Goal: Information Seeking & Learning: Learn about a topic

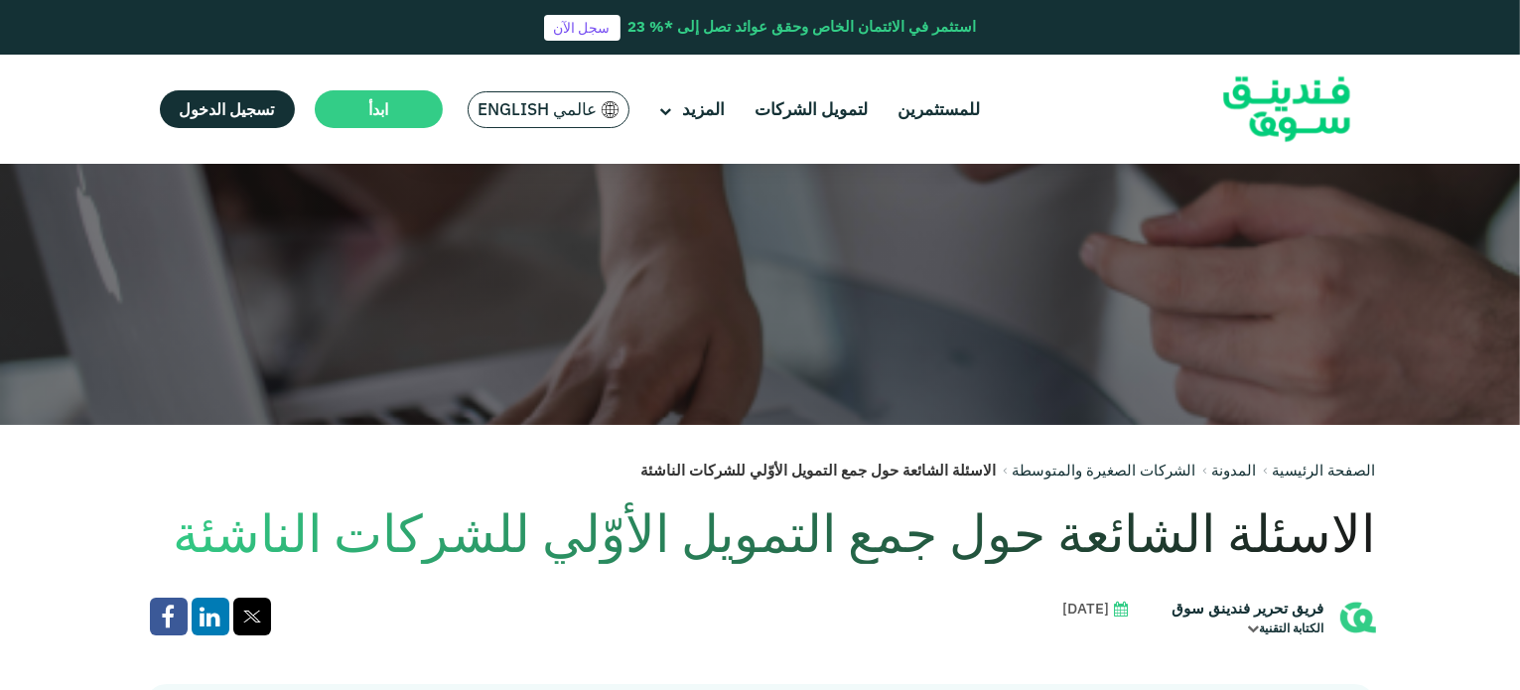
scroll to position [256, 0]
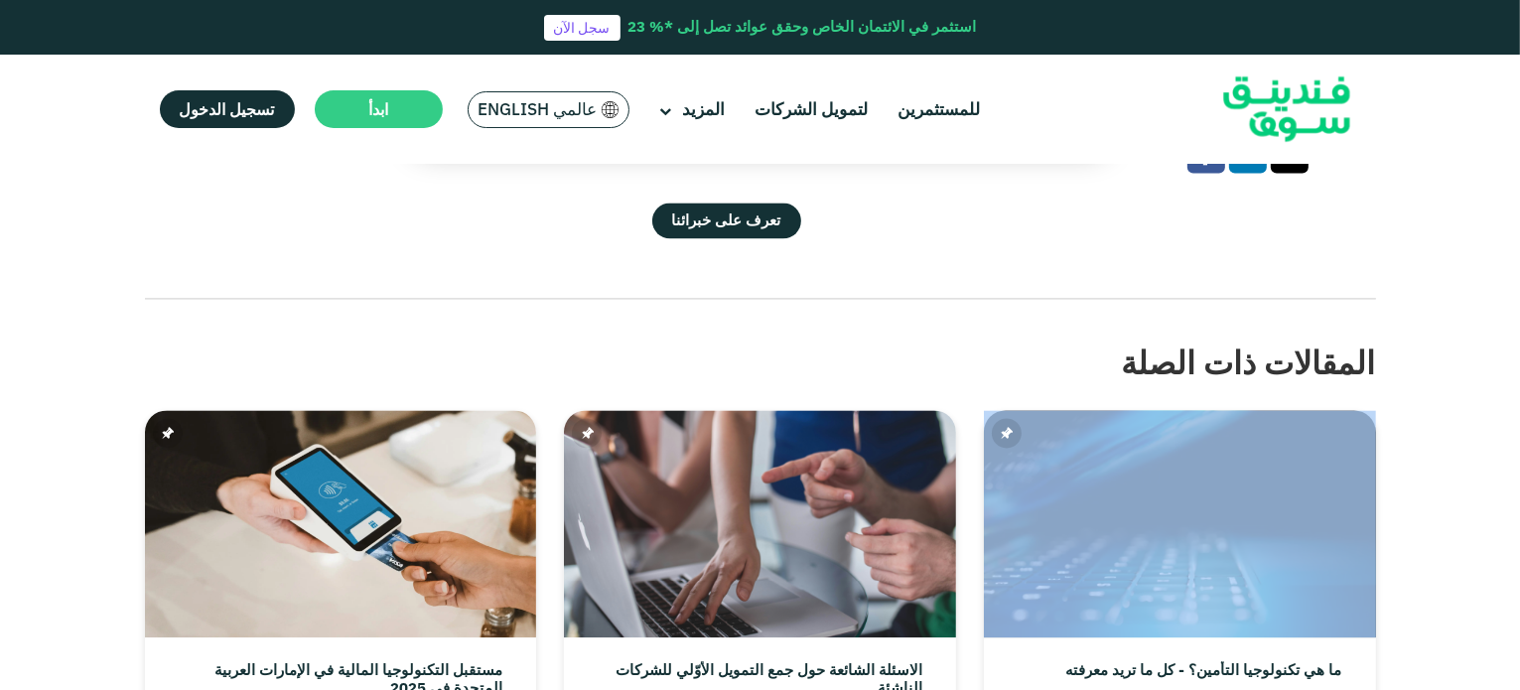
drag, startPoint x: 1519, startPoint y: 475, endPoint x: 1507, endPoint y: 263, distance: 212.7
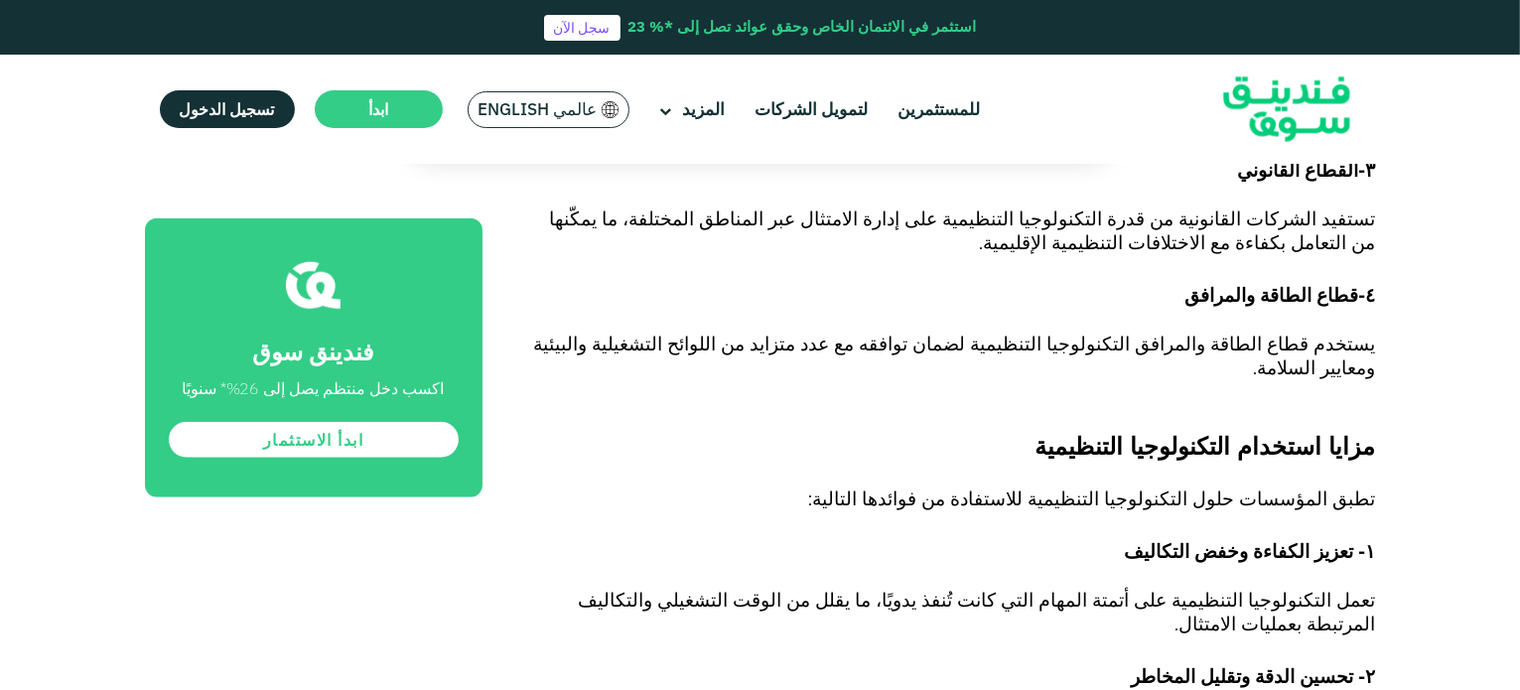
scroll to position [1641, 0]
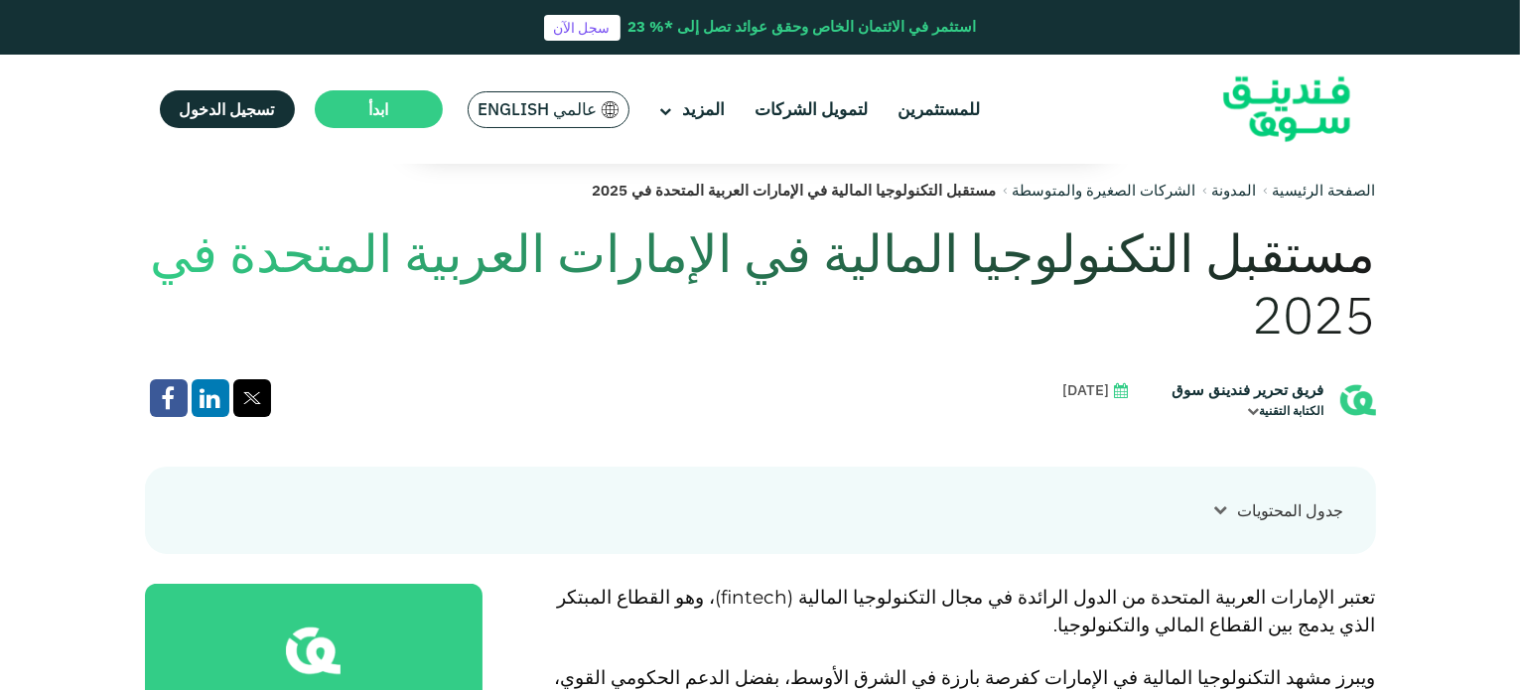
scroll to position [536, 0]
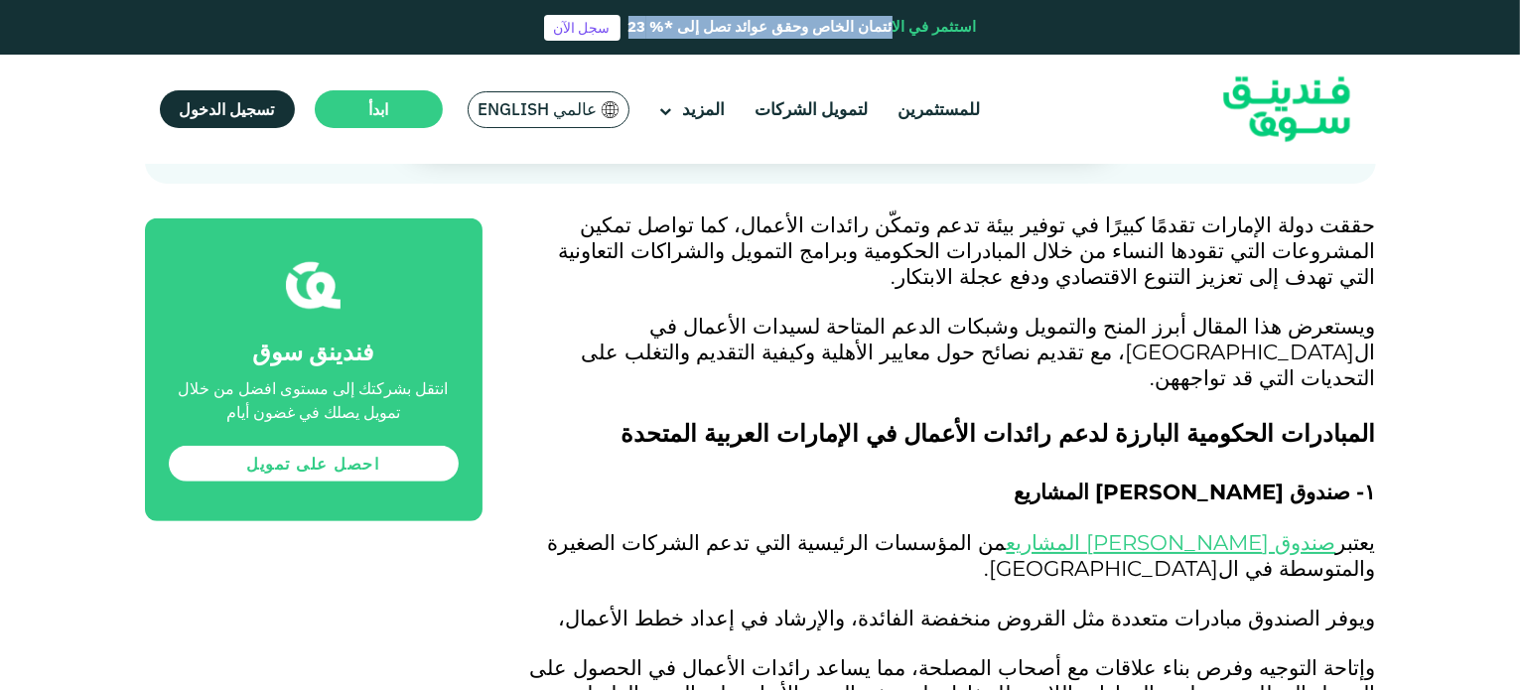
scroll to position [744, 0]
